Goal: Task Accomplishment & Management: Complete application form

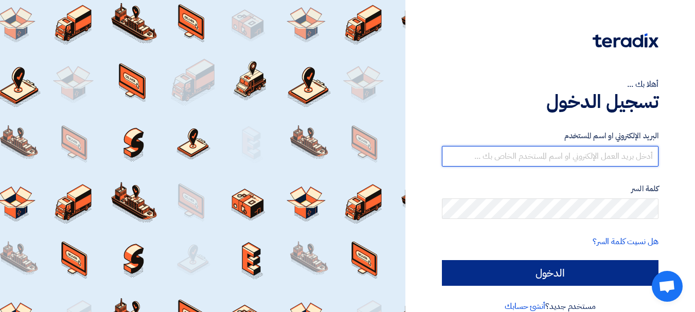
type input "[EMAIL_ADDRESS][DOMAIN_NAME]"
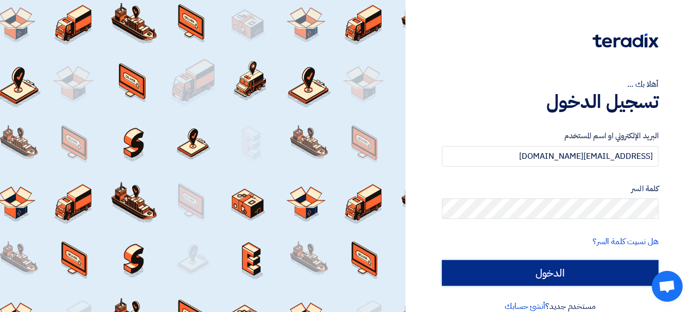
click at [538, 271] on input "الدخول" at bounding box center [550, 273] width 217 height 26
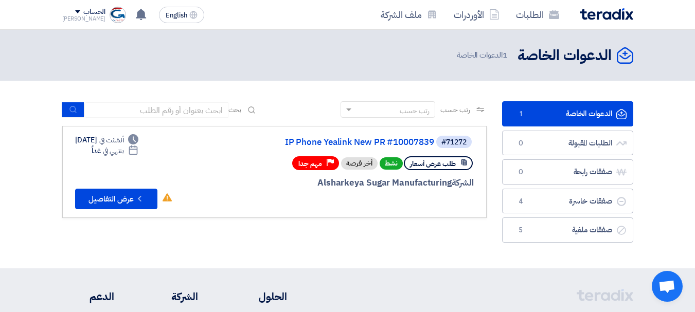
click at [399, 220] on div "رتب حسب رتب حسب بحث مجال الطلب مسؤول المشتريات نوع الطلب" at bounding box center [275, 174] width 440 height 147
click at [116, 196] on button "Check details عرض التفاصيل" at bounding box center [116, 199] width 82 height 21
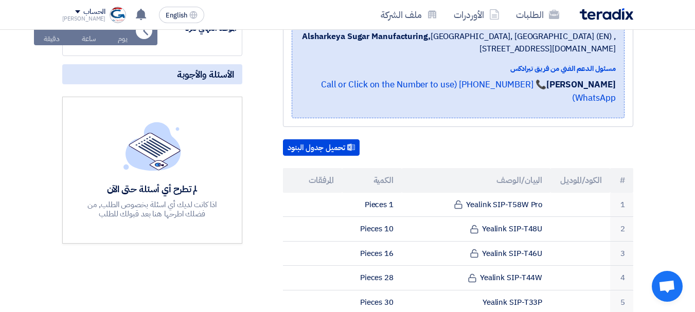
scroll to position [208, 0]
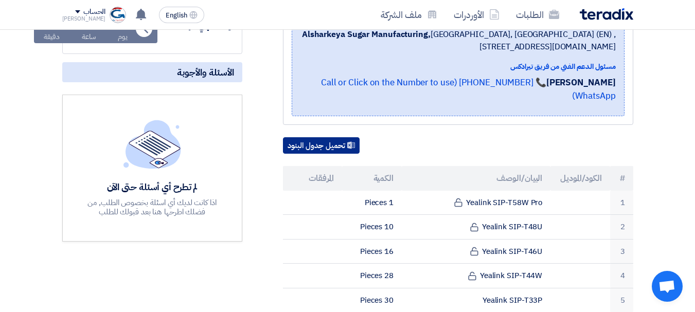
click at [328, 137] on button "تحميل جدول البنود" at bounding box center [321, 145] width 77 height 16
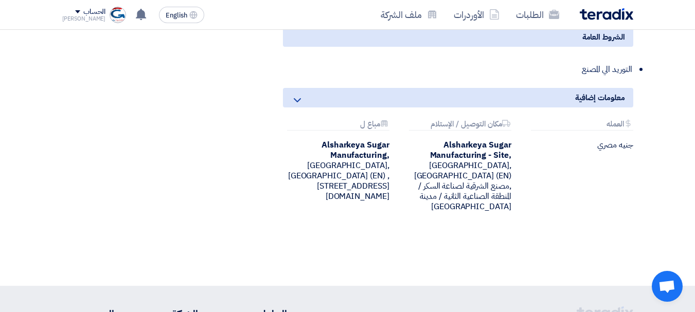
scroll to position [0, 0]
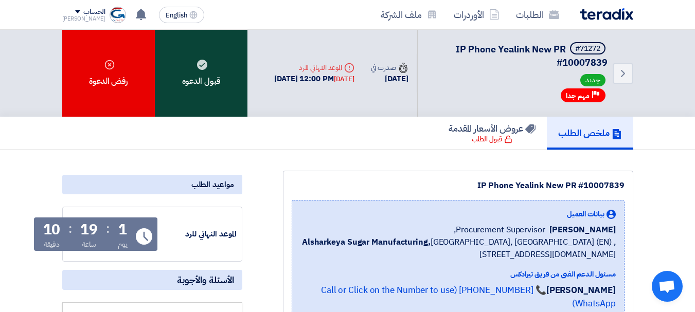
click at [194, 78] on div "قبول الدعوه" at bounding box center [201, 73] width 93 height 87
